Goal: Task Accomplishment & Management: Manage account settings

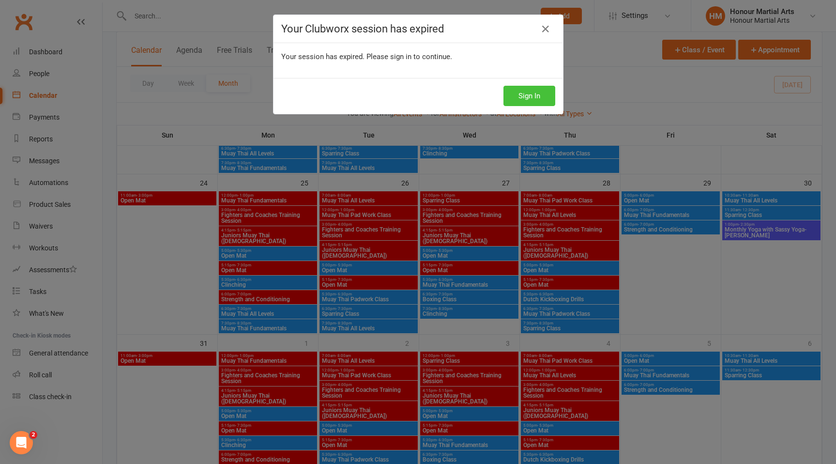
click at [528, 95] on button "Sign In" at bounding box center [529, 96] width 52 height 20
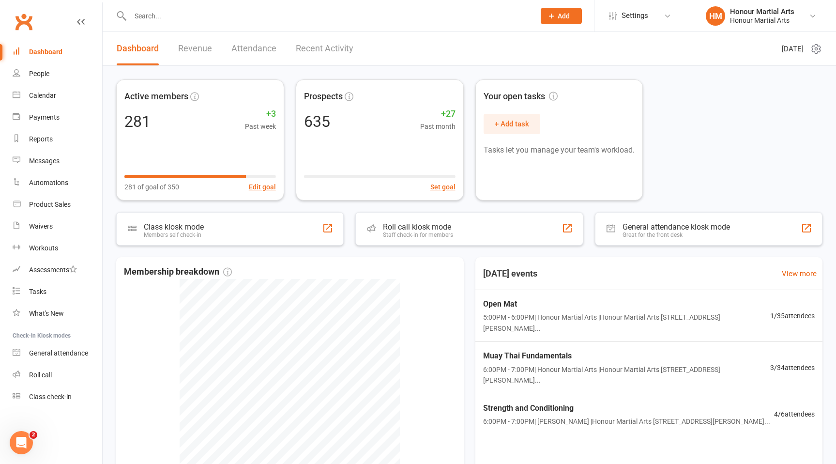
click at [214, 16] on input "text" at bounding box center [327, 16] width 401 height 14
type input "g"
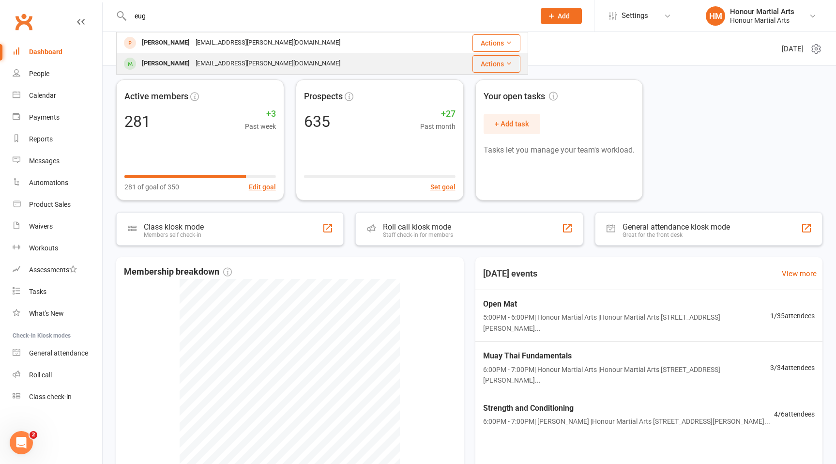
type input "eug"
click at [292, 63] on div "Eugenia Wong Gin.wong@outlook.com" at bounding box center [282, 64] width 330 height 20
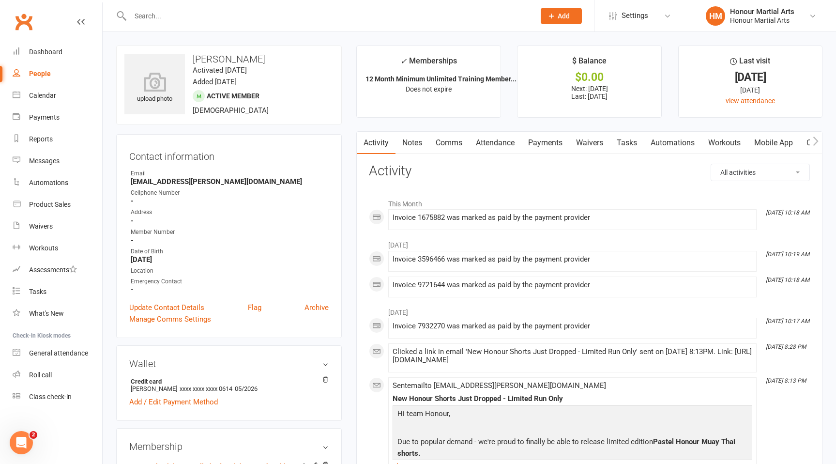
click at [557, 140] on link "Payments" at bounding box center [545, 143] width 48 height 22
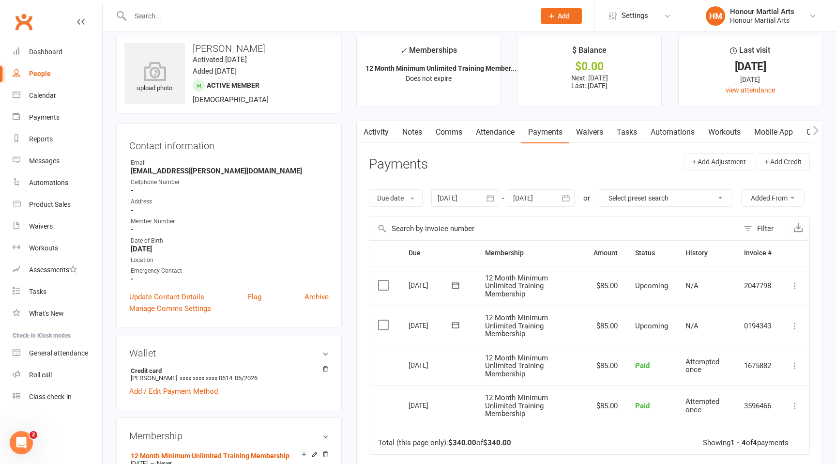
scroll to position [14, 0]
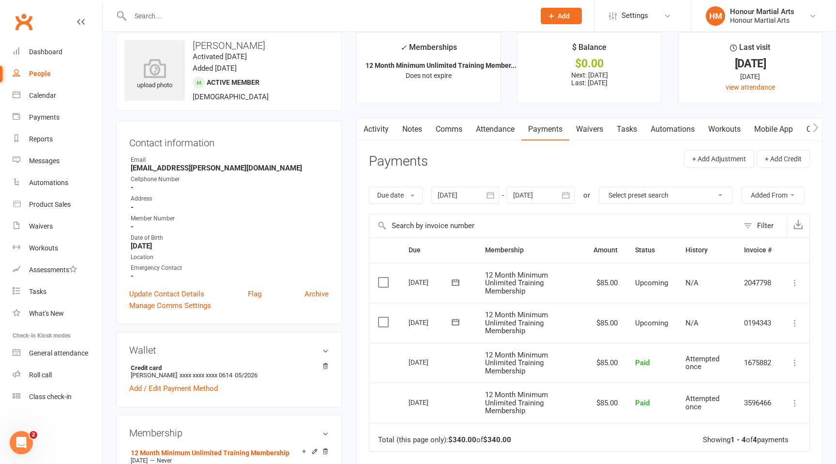
click at [797, 282] on icon at bounding box center [795, 283] width 10 height 10
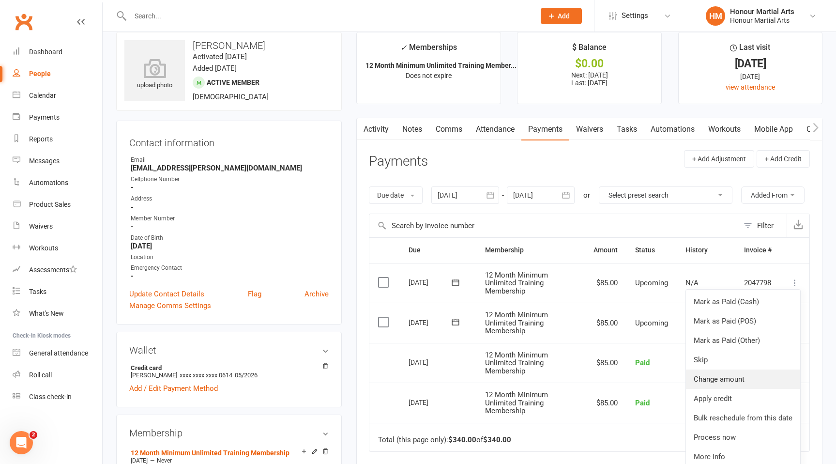
click at [739, 373] on link "Change amount" at bounding box center [743, 378] width 114 height 19
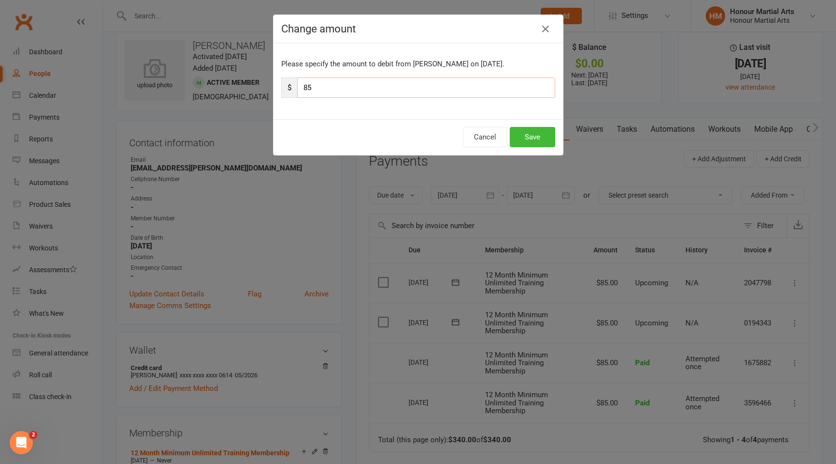
click at [372, 86] on input "85" at bounding box center [426, 87] width 258 height 20
click at [373, 86] on input "85" at bounding box center [426, 87] width 258 height 20
type input "47.5"
click at [533, 137] on button "Save" at bounding box center [531, 137] width 45 height 20
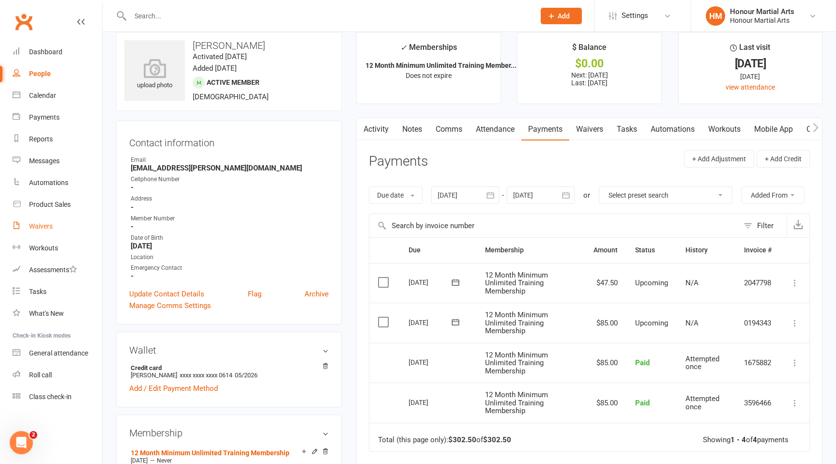
click at [48, 225] on div "Waivers" at bounding box center [41, 226] width 24 height 8
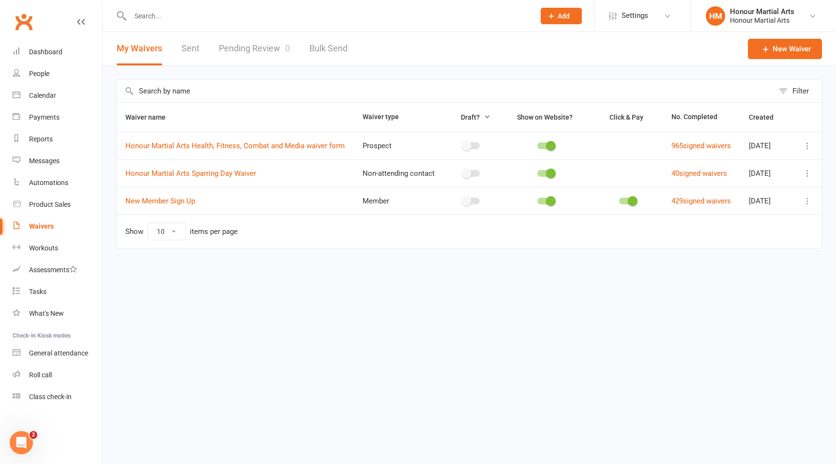
click at [237, 45] on link "Pending Review 0" at bounding box center [254, 48] width 71 height 33
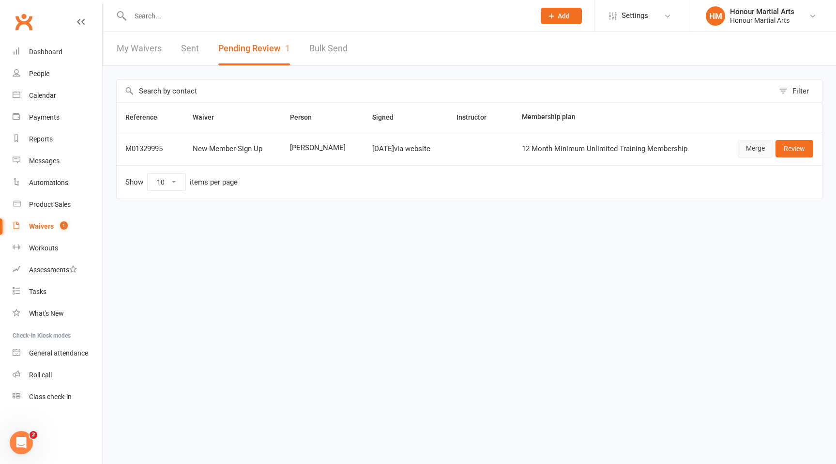
click at [748, 148] on link "Merge" at bounding box center [754, 148] width 35 height 17
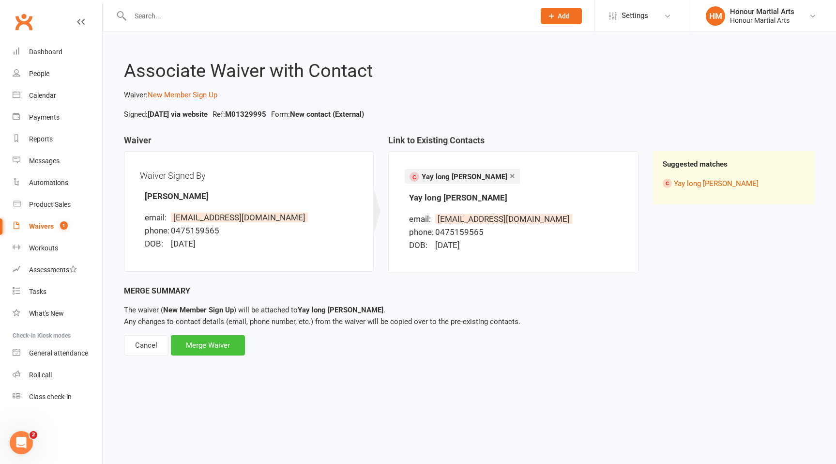
click at [210, 346] on div "Merge Waiver" at bounding box center [208, 345] width 74 height 20
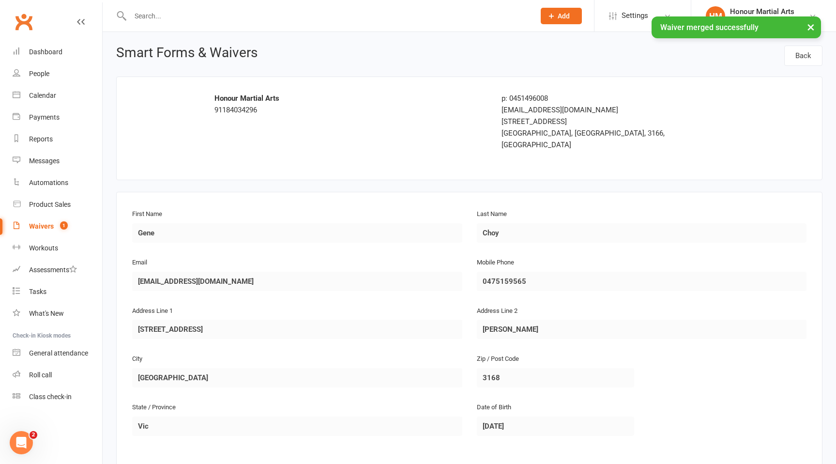
scroll to position [572, 0]
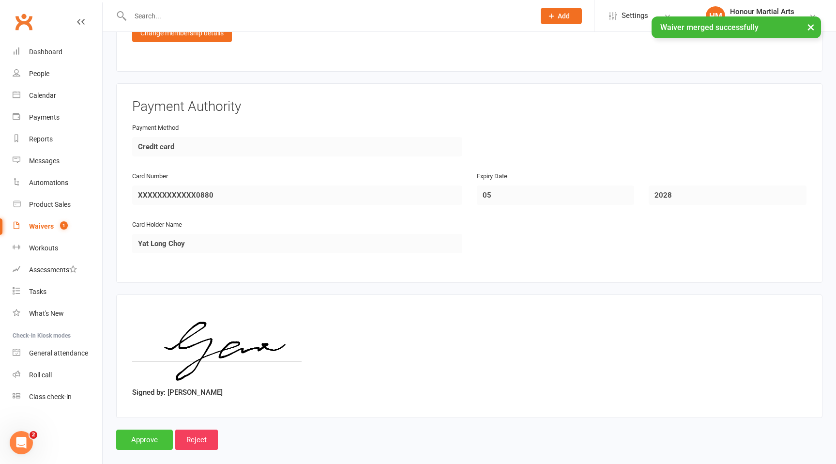
click at [151, 429] on input "Approve" at bounding box center [144, 439] width 57 height 20
